Goal: Task Accomplishment & Management: Complete application form

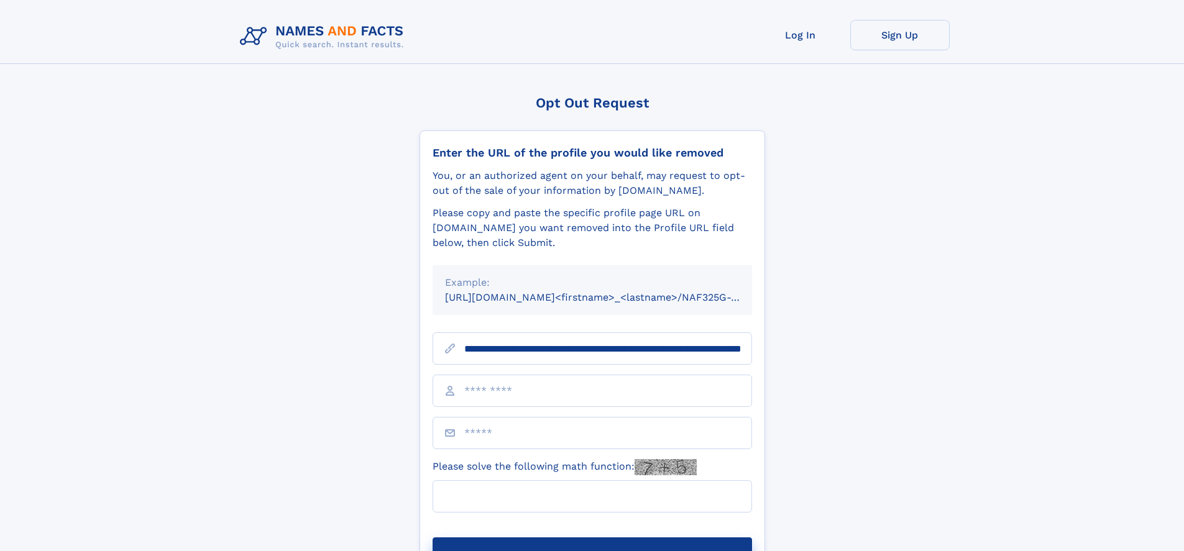
scroll to position [0, 133]
type input "**********"
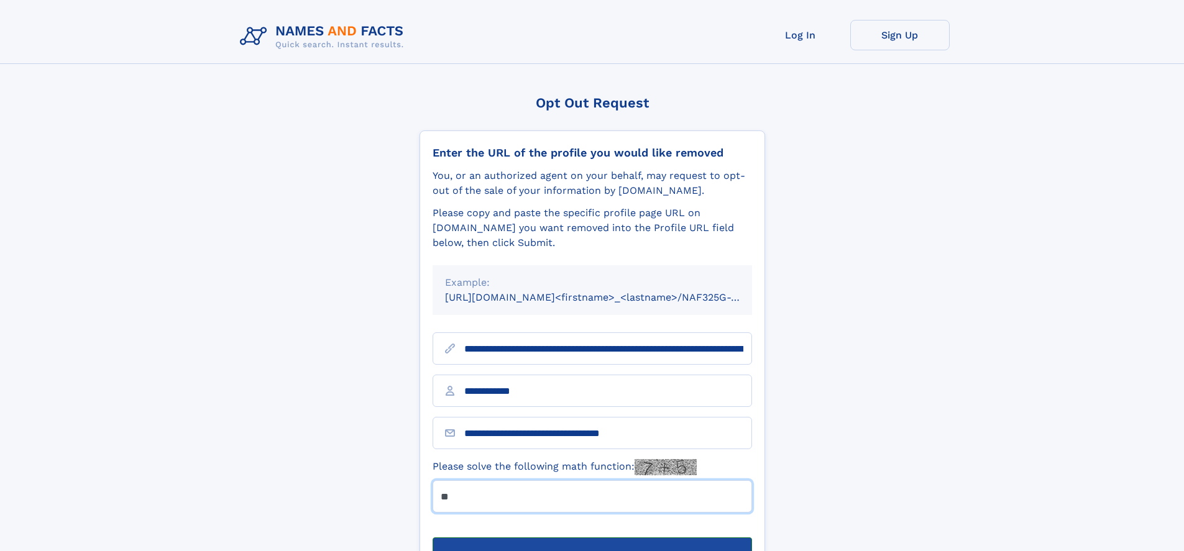
type input "**"
click at [591, 537] on button "Submit Opt Out Request" at bounding box center [591, 557] width 319 height 40
